Goal: Task Accomplishment & Management: Manage account settings

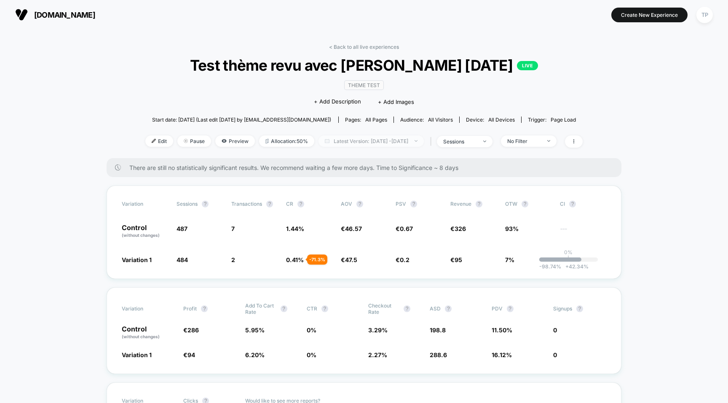
click at [388, 142] on span "Latest Version: [DATE] - [DATE]" at bounding box center [370, 141] width 105 height 11
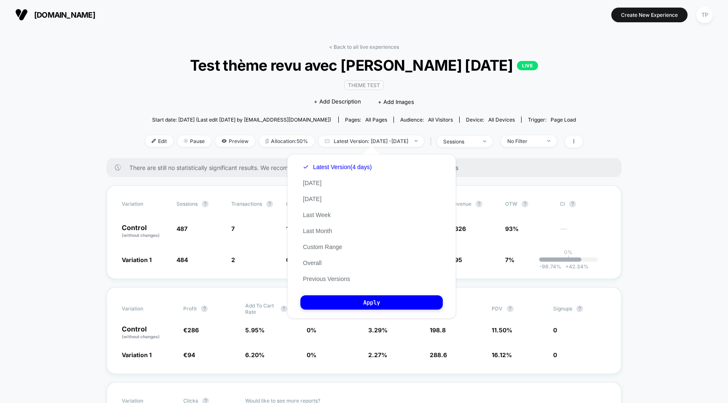
drag, startPoint x: 318, startPoint y: 261, endPoint x: 324, endPoint y: 269, distance: 9.4
click at [318, 262] on button "Overall" at bounding box center [312, 263] width 24 height 8
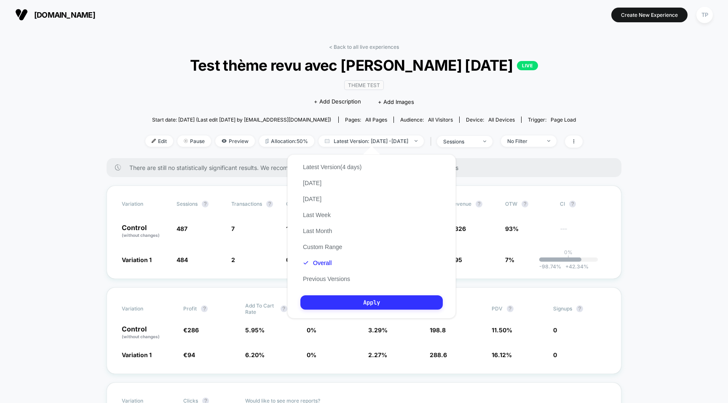
click at [357, 300] on button "Apply" at bounding box center [371, 303] width 142 height 14
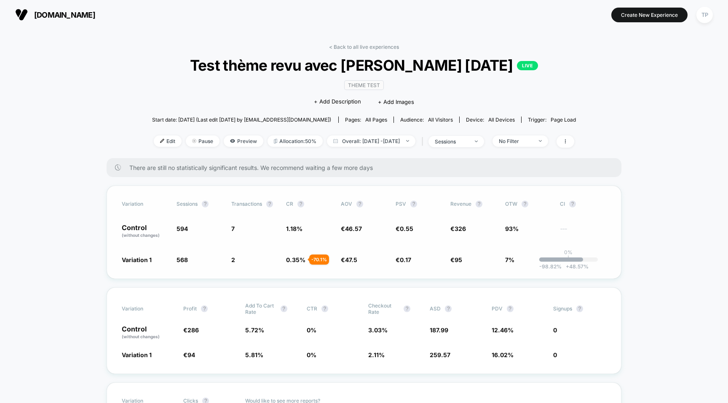
click at [574, 265] on span "+ 48.57 %" at bounding box center [574, 267] width 27 height 6
click at [350, 45] on link "< Back to all live experiences" at bounding box center [364, 47] width 70 height 6
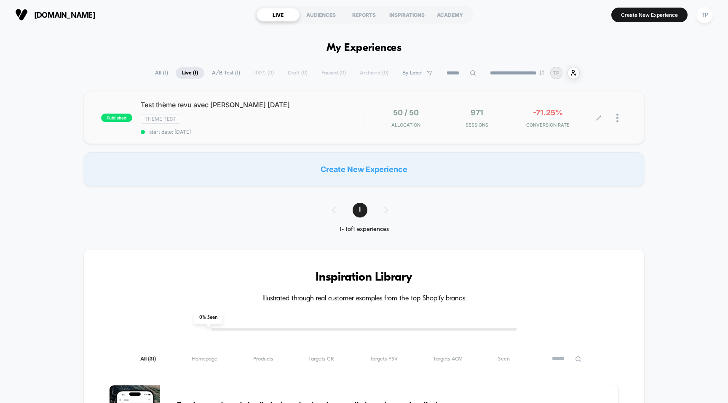
click at [550, 114] on span "-71.25%" at bounding box center [548, 112] width 30 height 9
click at [616, 114] on div at bounding box center [612, 118] width 28 height 20
click at [619, 117] on div at bounding box center [621, 118] width 11 height 20
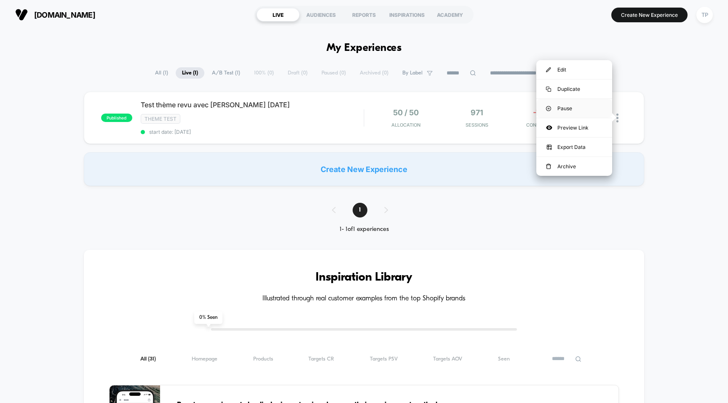
click at [579, 110] on div "Pause" at bounding box center [574, 108] width 76 height 19
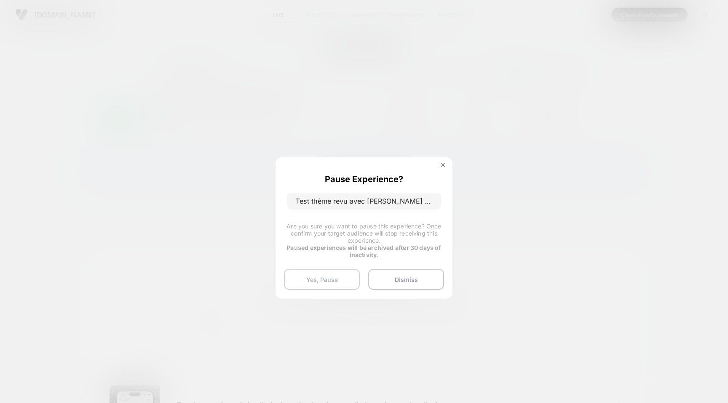
click at [339, 278] on button "Yes, Pause" at bounding box center [322, 279] width 76 height 21
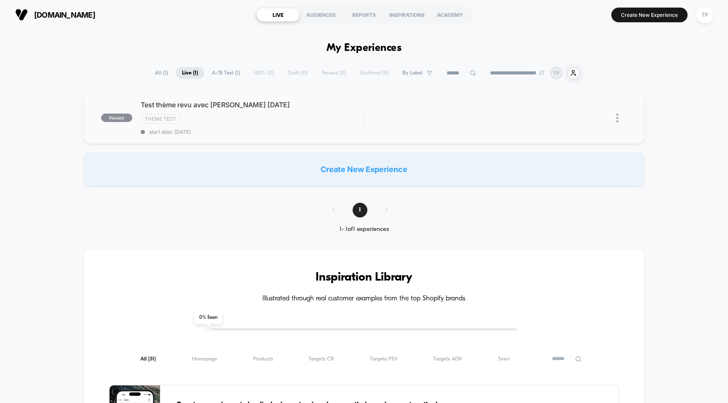
click at [618, 117] on img at bounding box center [617, 118] width 2 height 9
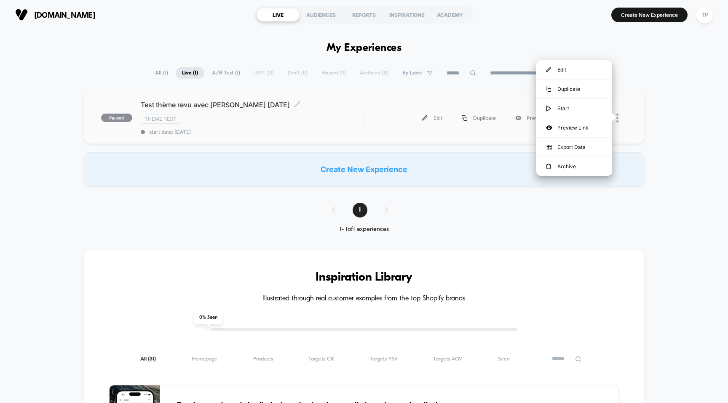
click at [275, 114] on div "Theme Test" at bounding box center [252, 119] width 223 height 10
